Goal: Task Accomplishment & Management: Use online tool/utility

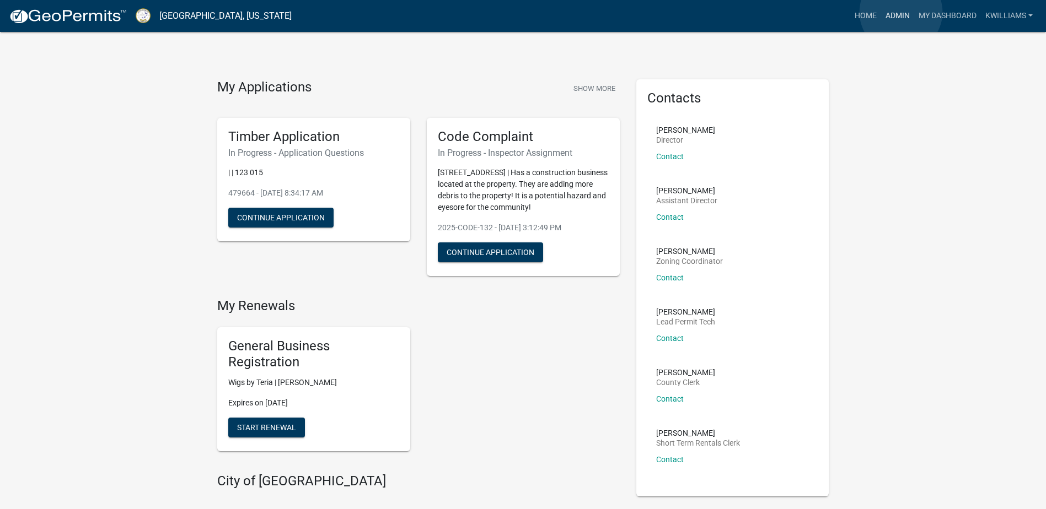
drag, startPoint x: 901, startPoint y: 11, endPoint x: 896, endPoint y: 16, distance: 6.6
click at [900, 13] on link "Admin" at bounding box center [897, 16] width 33 height 21
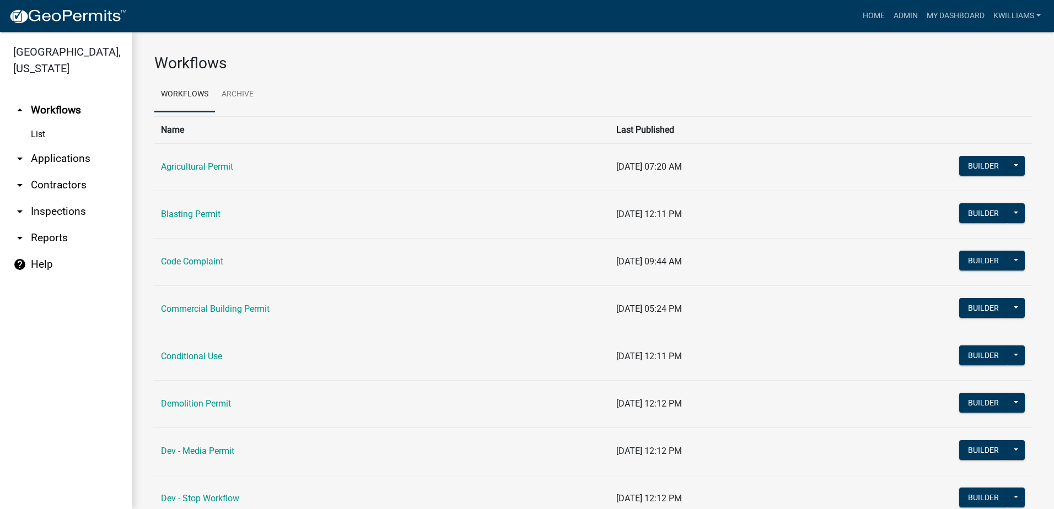
drag, startPoint x: 76, startPoint y: 154, endPoint x: 82, endPoint y: 162, distance: 9.5
click at [77, 155] on link "arrow_drop_down Applications" at bounding box center [66, 159] width 132 height 26
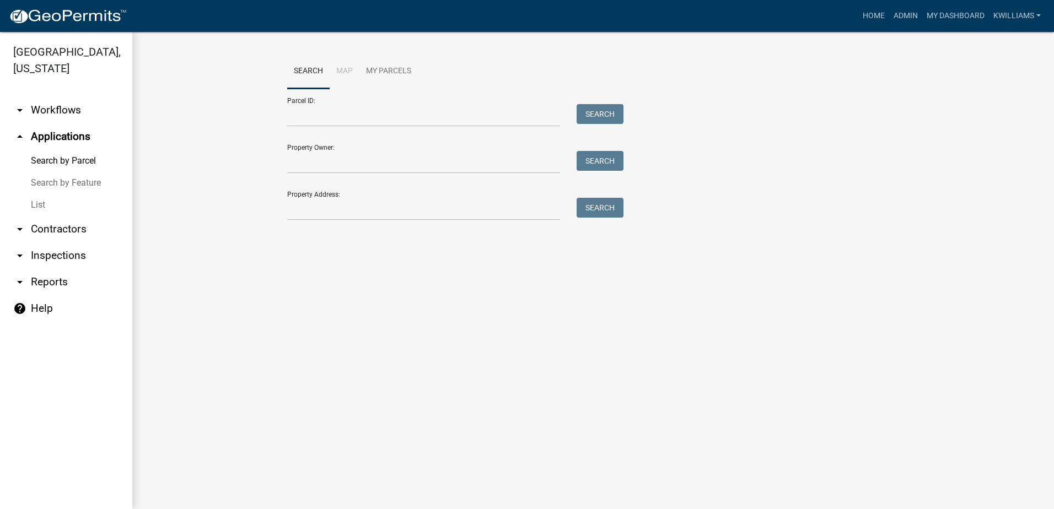
click at [286, 212] on div at bounding box center [423, 209] width 289 height 23
click at [321, 207] on input "Property Address:" at bounding box center [423, 209] width 273 height 23
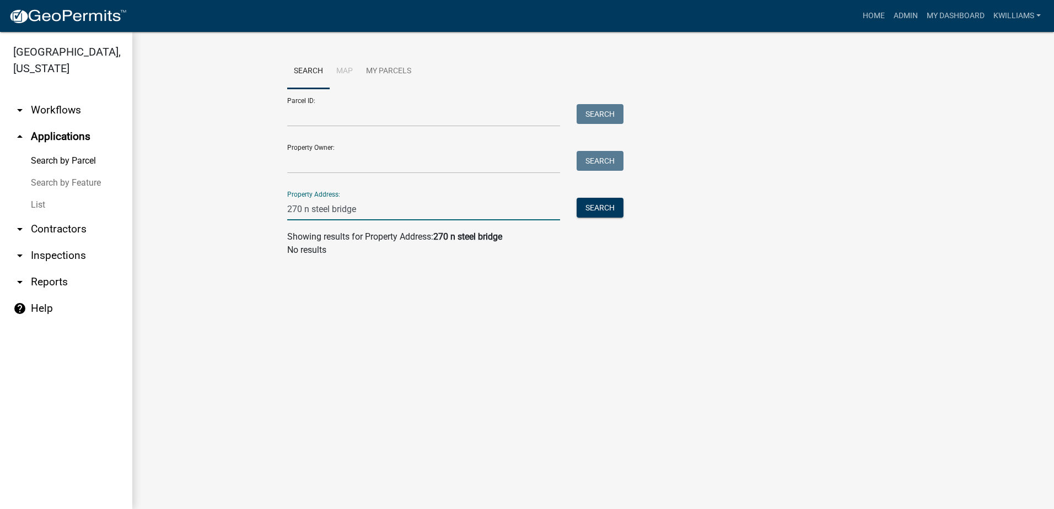
click at [310, 211] on input "270 n steel bridge" at bounding box center [423, 209] width 273 height 23
type input "270 steel bridge"
drag, startPoint x: 356, startPoint y: 201, endPoint x: 270, endPoint y: 225, distance: 89.4
click at [270, 227] on wm-workflow-application-search-view "Search Map My Parcels Parcel ID: Search Property Owner: Search Property Address…" at bounding box center [593, 179] width 878 height 251
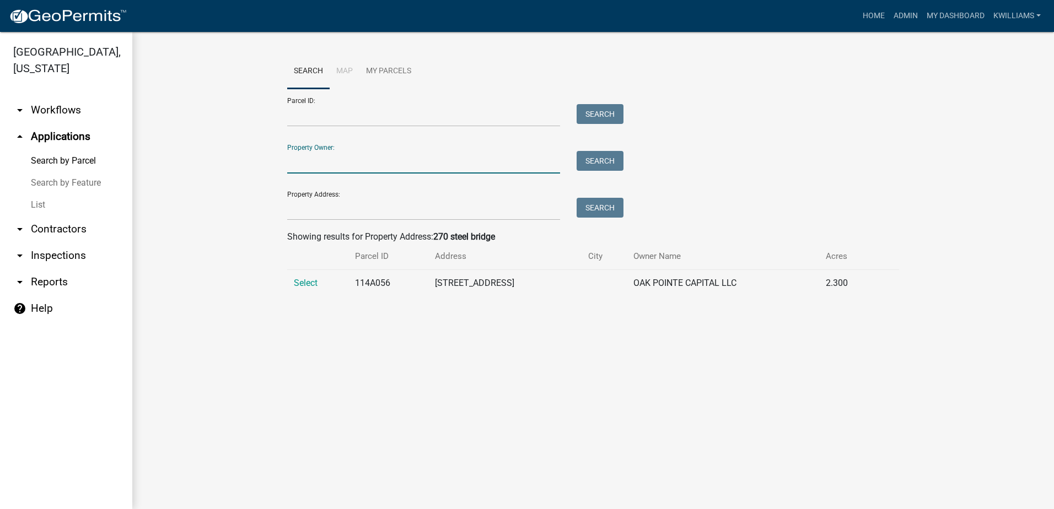
click at [332, 162] on input "Property Owner:" at bounding box center [423, 162] width 273 height 23
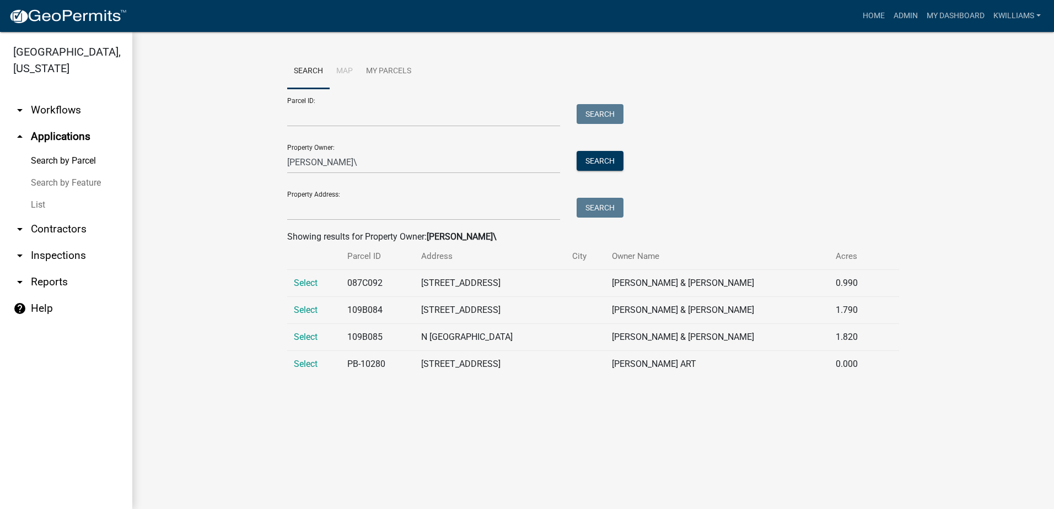
click at [310, 311] on span "Select" at bounding box center [306, 310] width 24 height 10
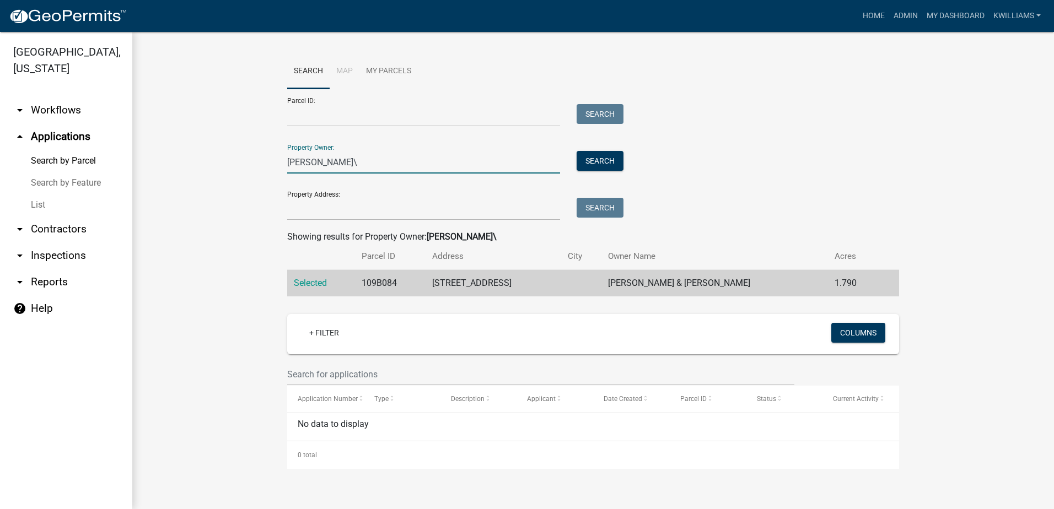
click at [333, 158] on input "[PERSON_NAME]\" at bounding box center [423, 162] width 273 height 23
type input "[PERSON_NAME]"
drag, startPoint x: 327, startPoint y: 161, endPoint x: 248, endPoint y: 186, distance: 83.9
click at [250, 184] on wm-workflow-application-search-view "Search Map My Parcels Parcel ID: Search Property Owner: [PERSON_NAME] Search Pr…" at bounding box center [593, 261] width 878 height 415
